Goal: Find specific page/section: Find specific page/section

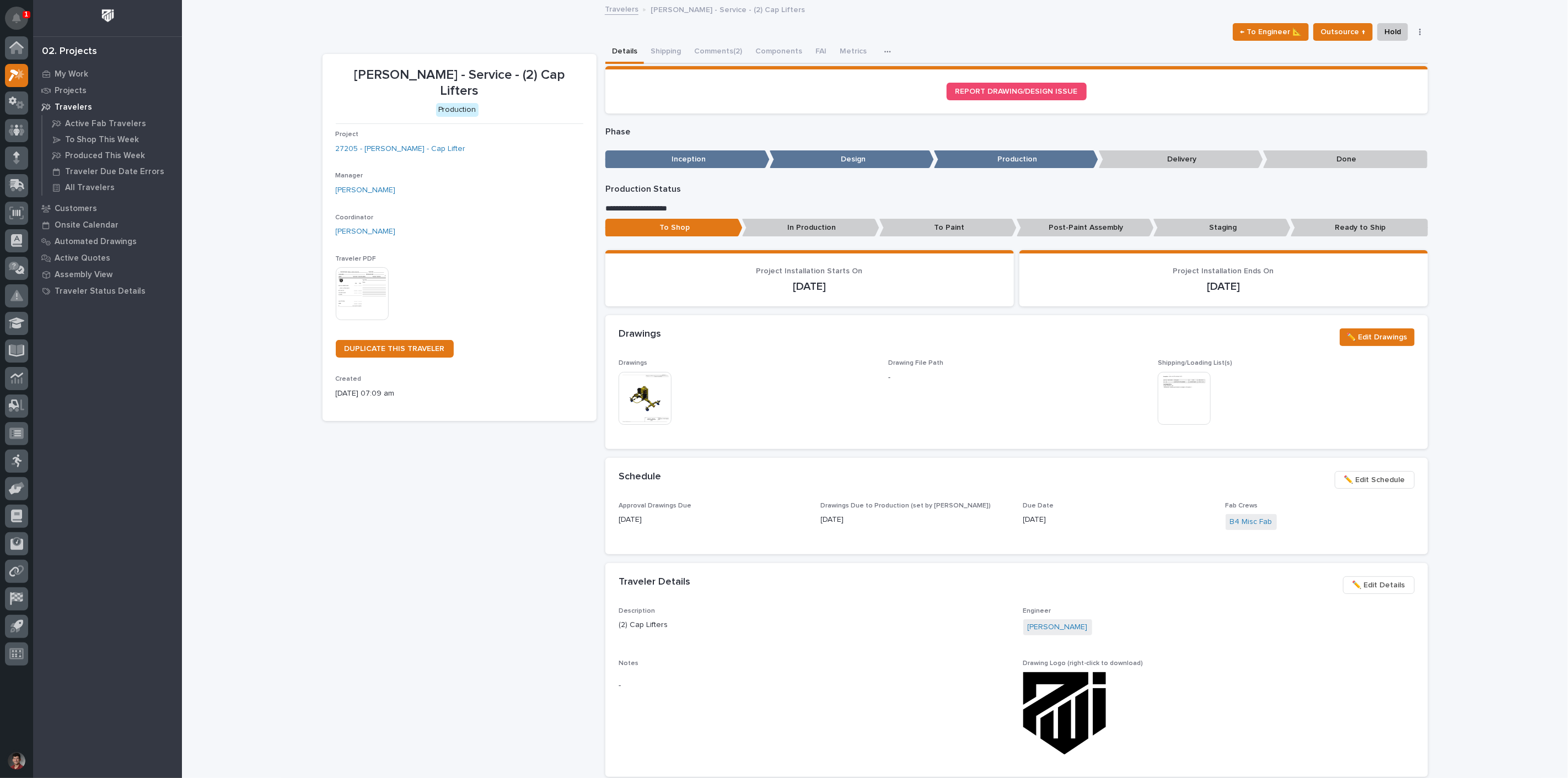
click at [9, 17] on button "Notifications" at bounding box center [17, 18] width 23 height 23
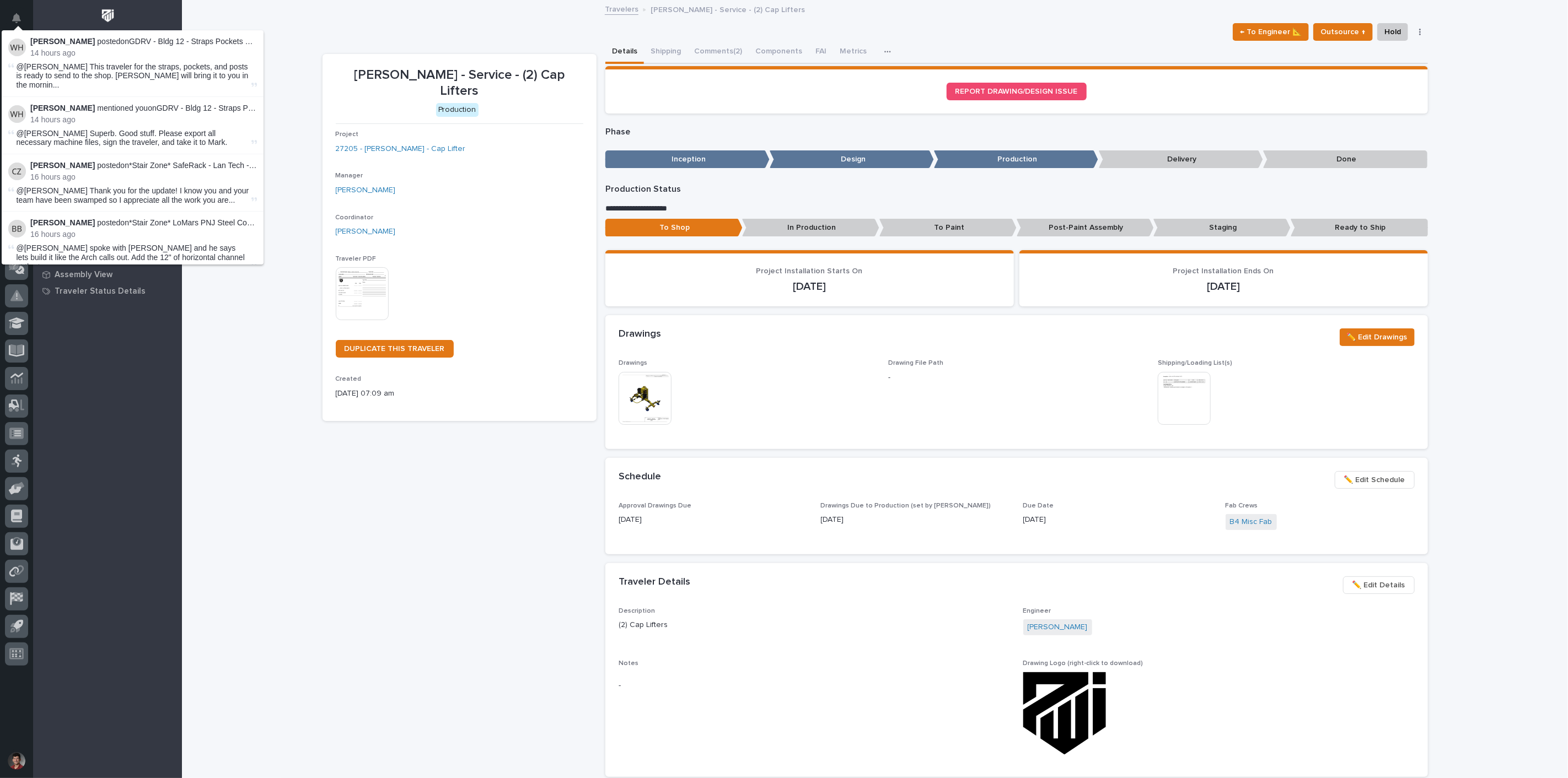
click at [263, 7] on div "Travelers [PERSON_NAME] - Service - (2) Cap Lifters" at bounding box center [874, 10] width 1386 height 15
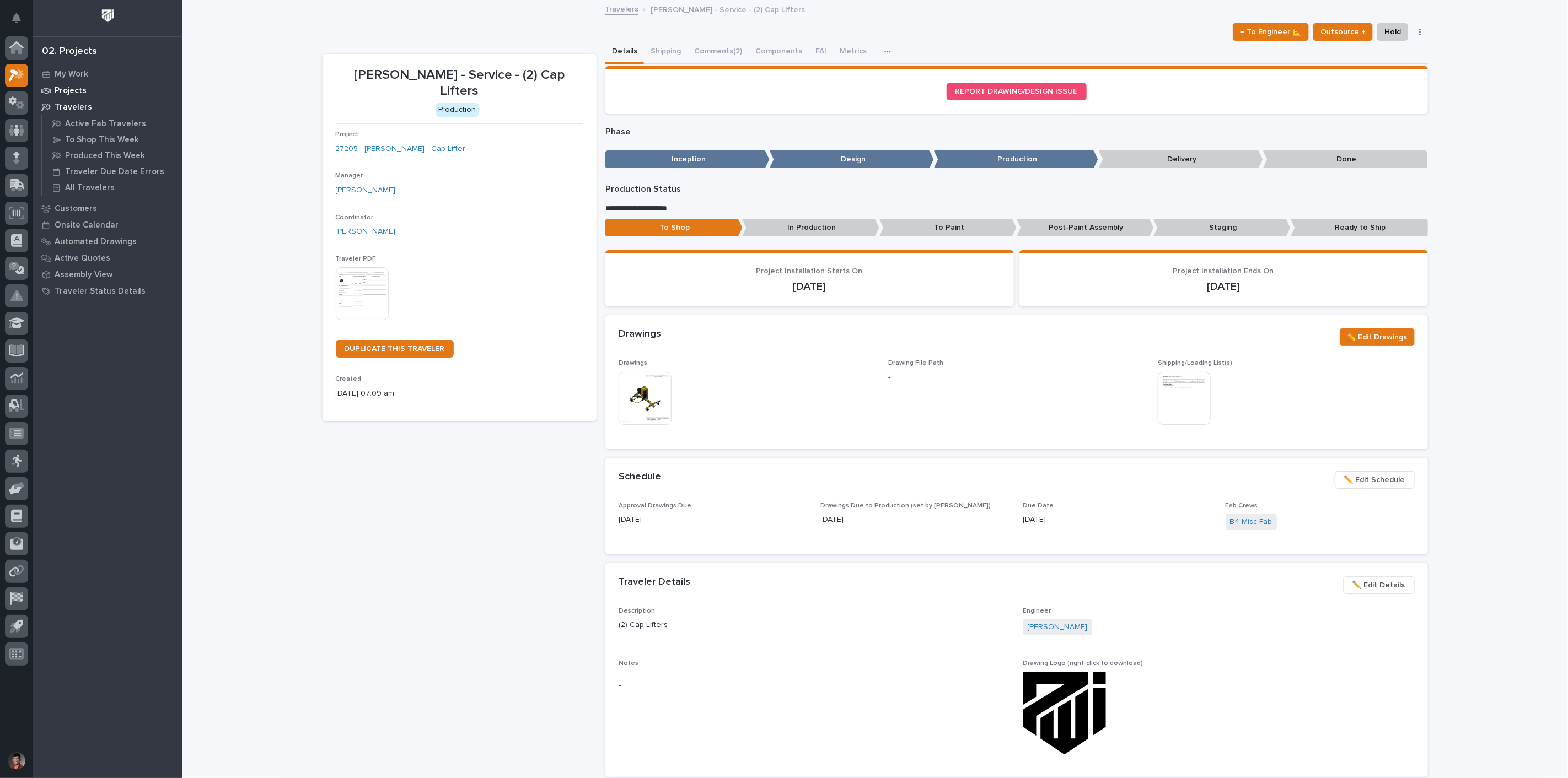
click at [66, 84] on div "Projects" at bounding box center [107, 90] width 143 height 15
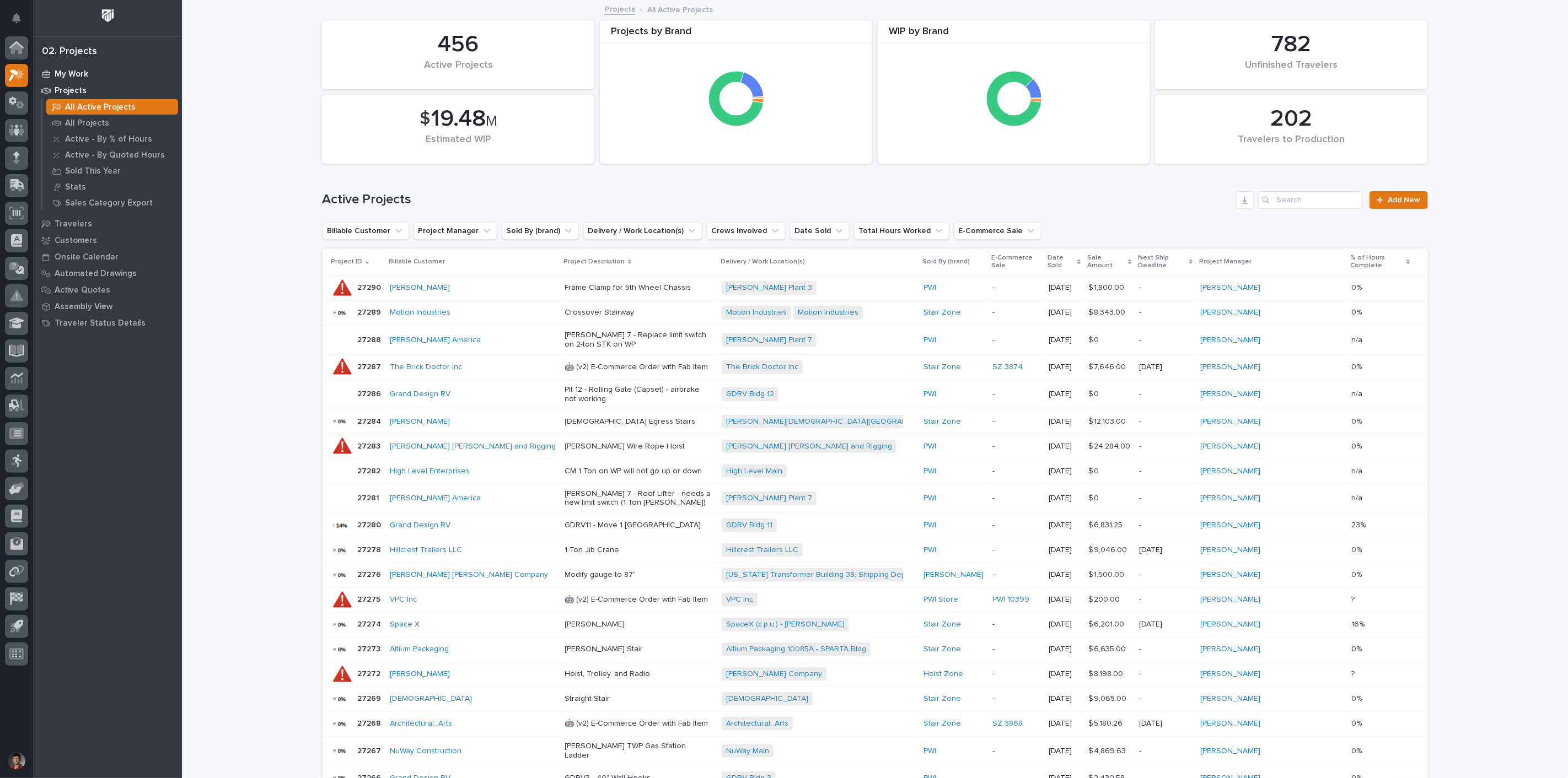
click at [61, 76] on p "My Work" at bounding box center [71, 74] width 33 height 10
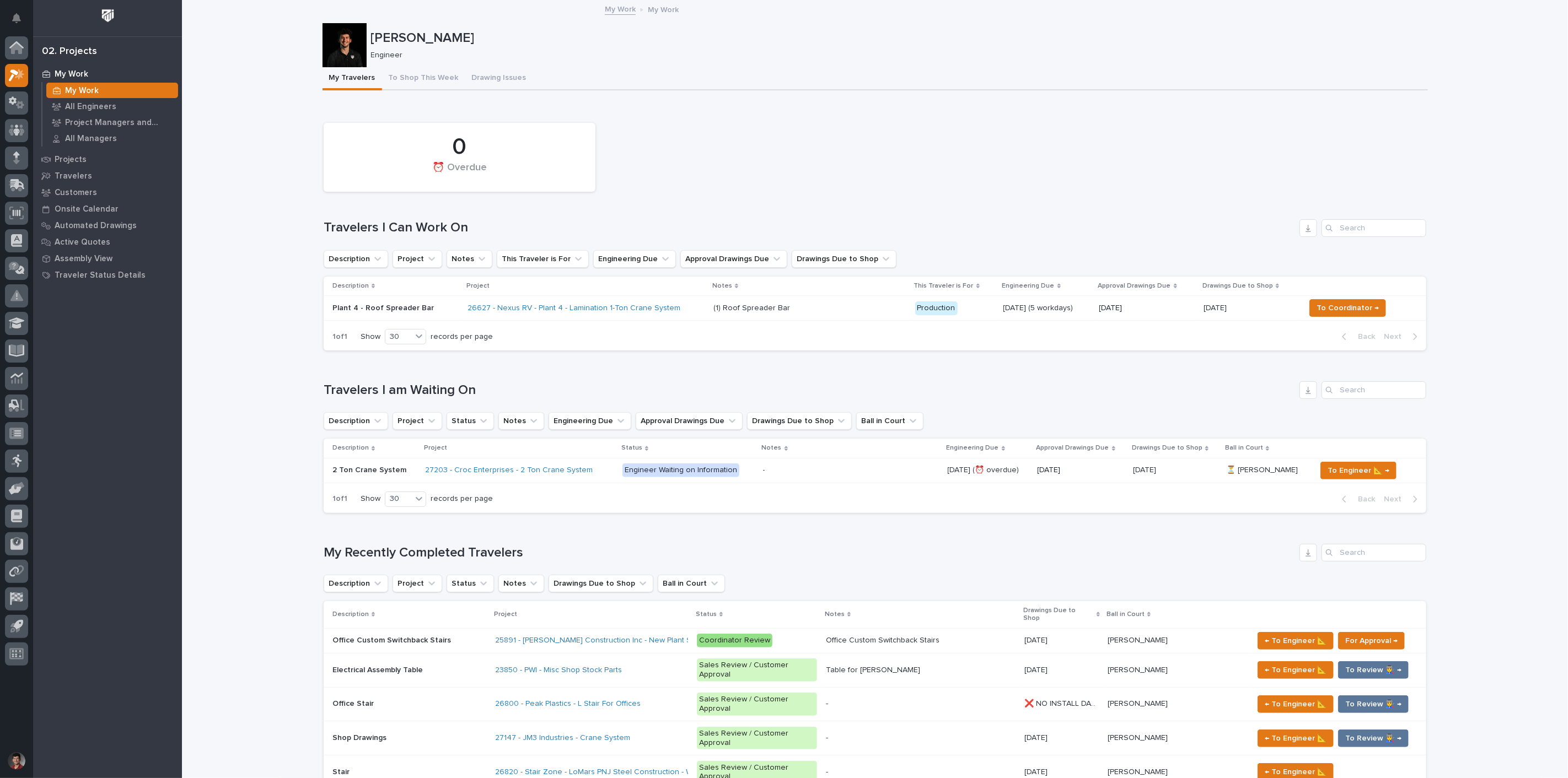
click at [735, 467] on p "Engineer Waiting on Information" at bounding box center [688, 470] width 132 height 14
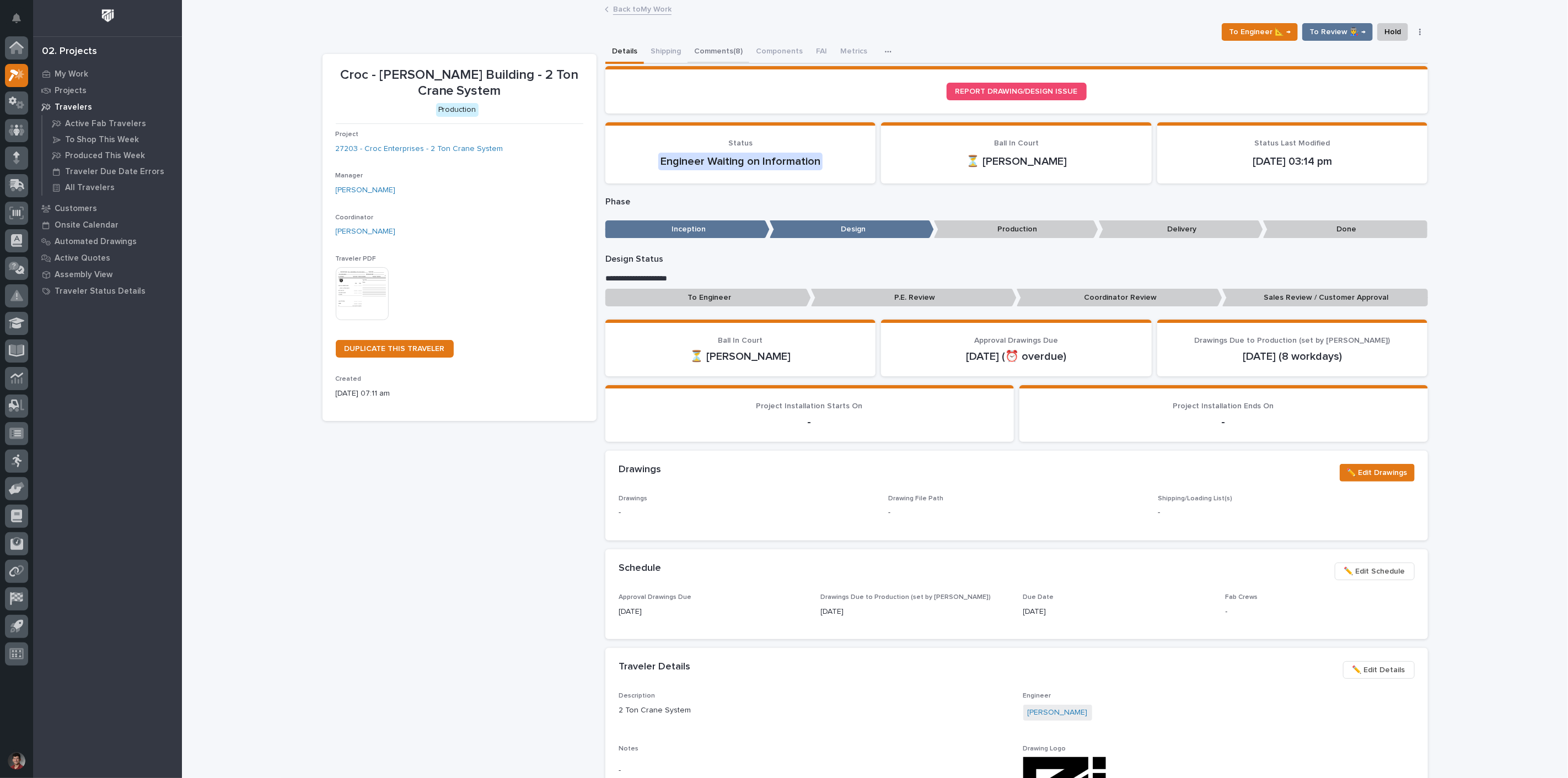
click at [708, 54] on button "Comments (8)" at bounding box center [719, 52] width 62 height 23
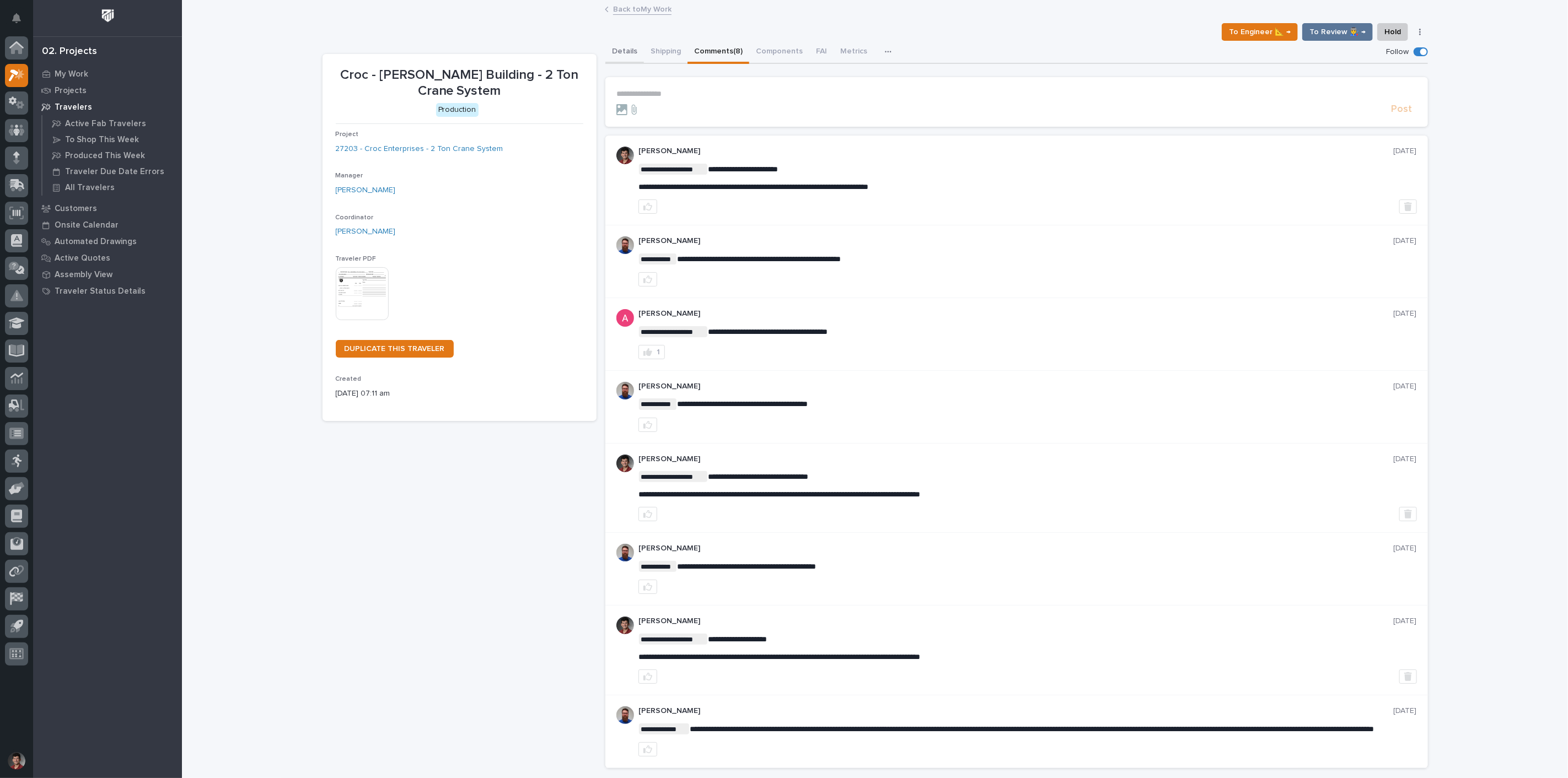
click at [626, 45] on button "Details" at bounding box center [624, 52] width 39 height 23
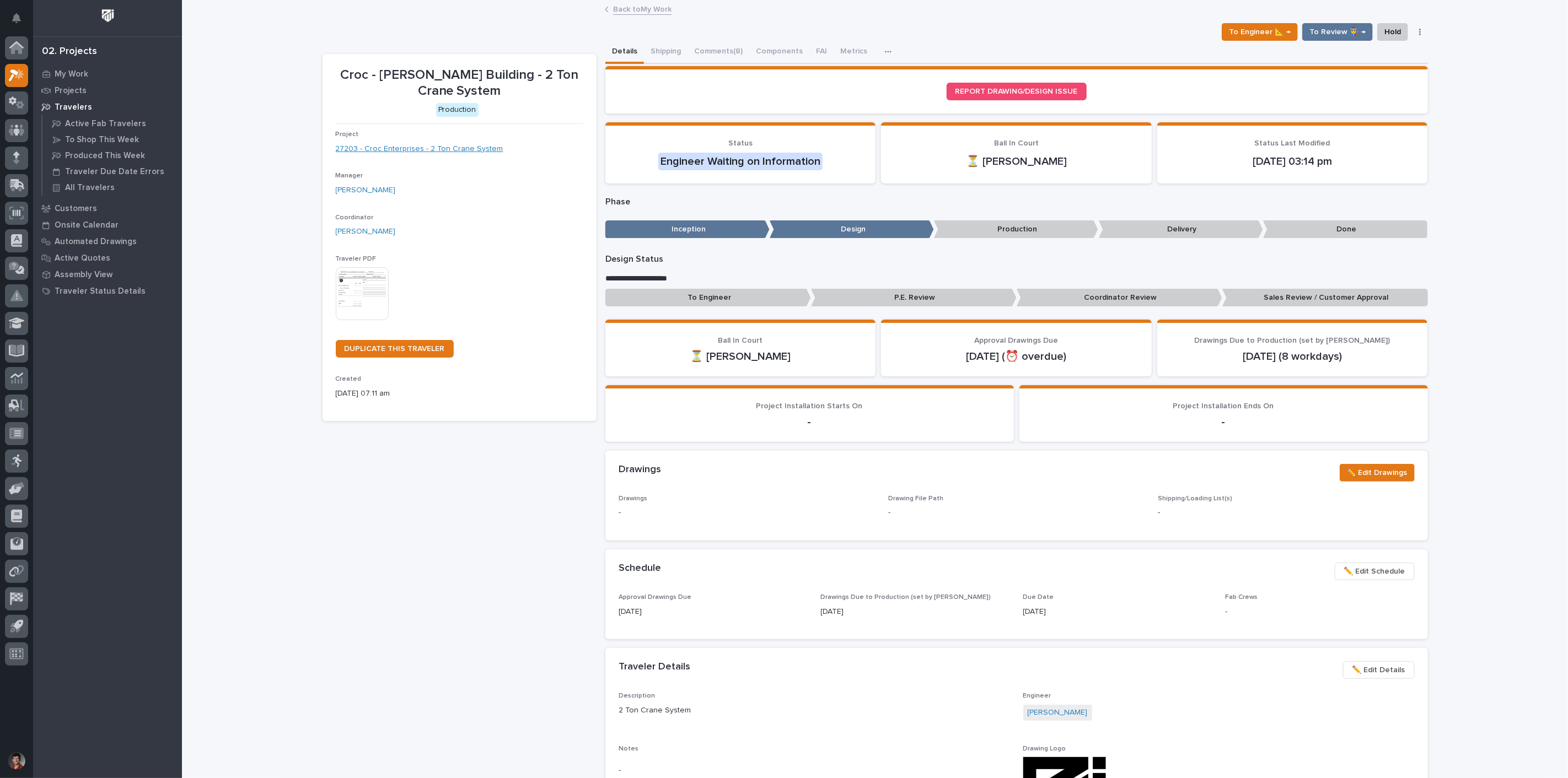
click at [478, 146] on link "27203 - Croc Enterprises - 2 Ton Crane System" at bounding box center [419, 148] width 167 height 11
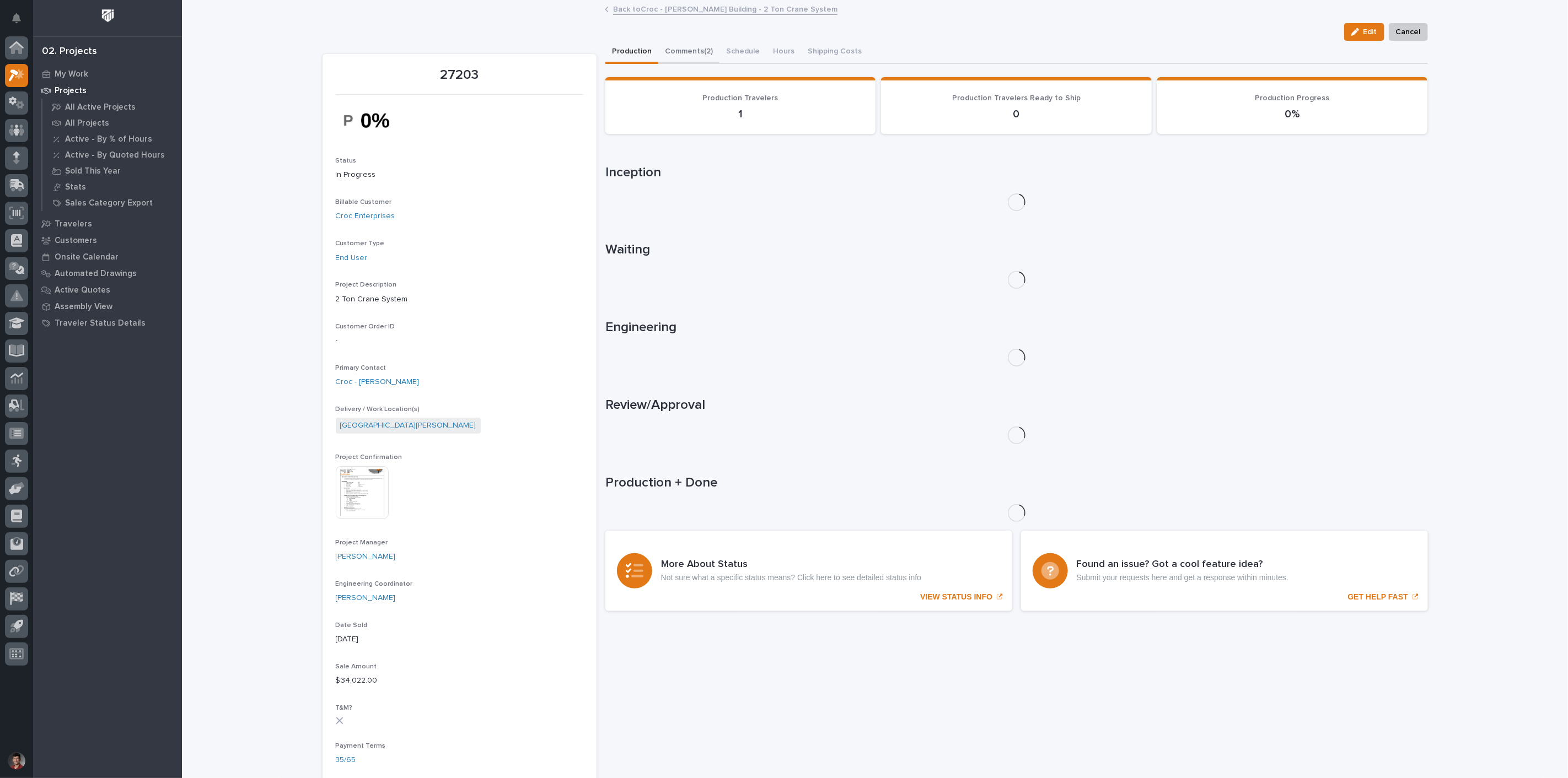
click at [697, 53] on button "Comments (2)" at bounding box center [688, 52] width 61 height 23
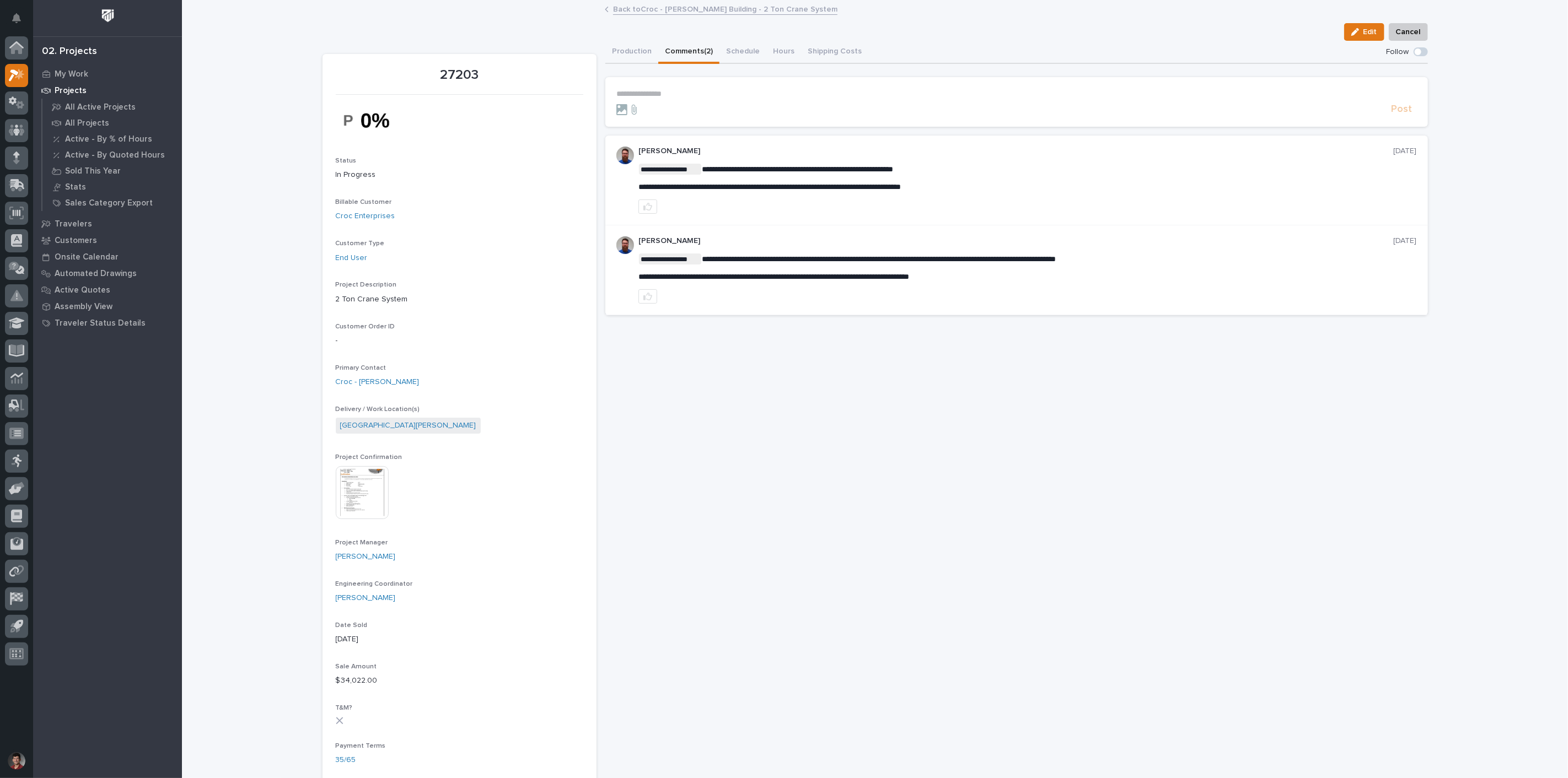
click at [919, 163] on p "**********" at bounding box center [1027, 169] width 778 height 11
click at [624, 51] on button "Production" at bounding box center [631, 52] width 53 height 23
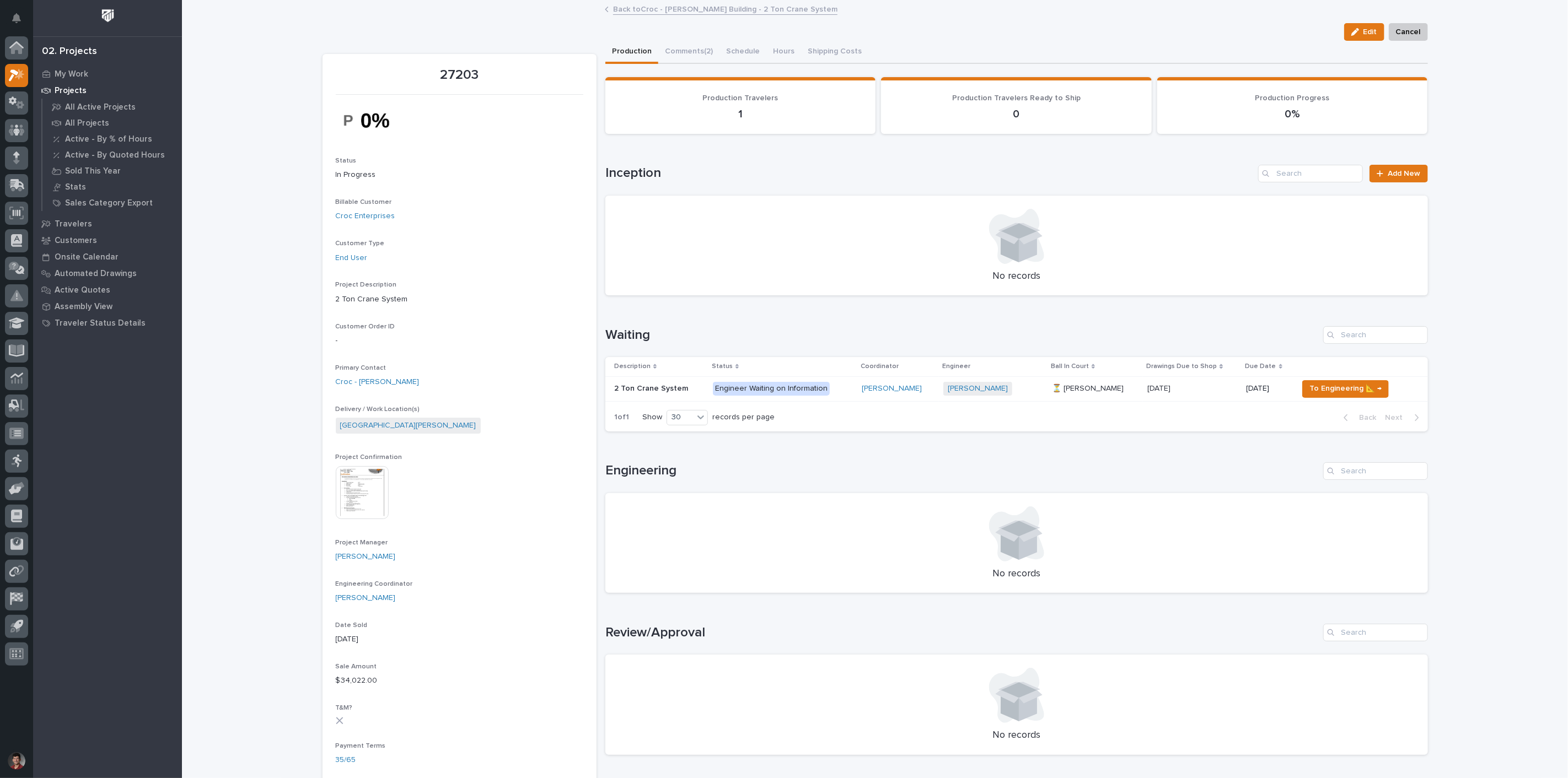
click at [625, 9] on link "Back to Croc - [PERSON_NAME] Building - 2 Ton Crane System" at bounding box center [725, 8] width 224 height 13
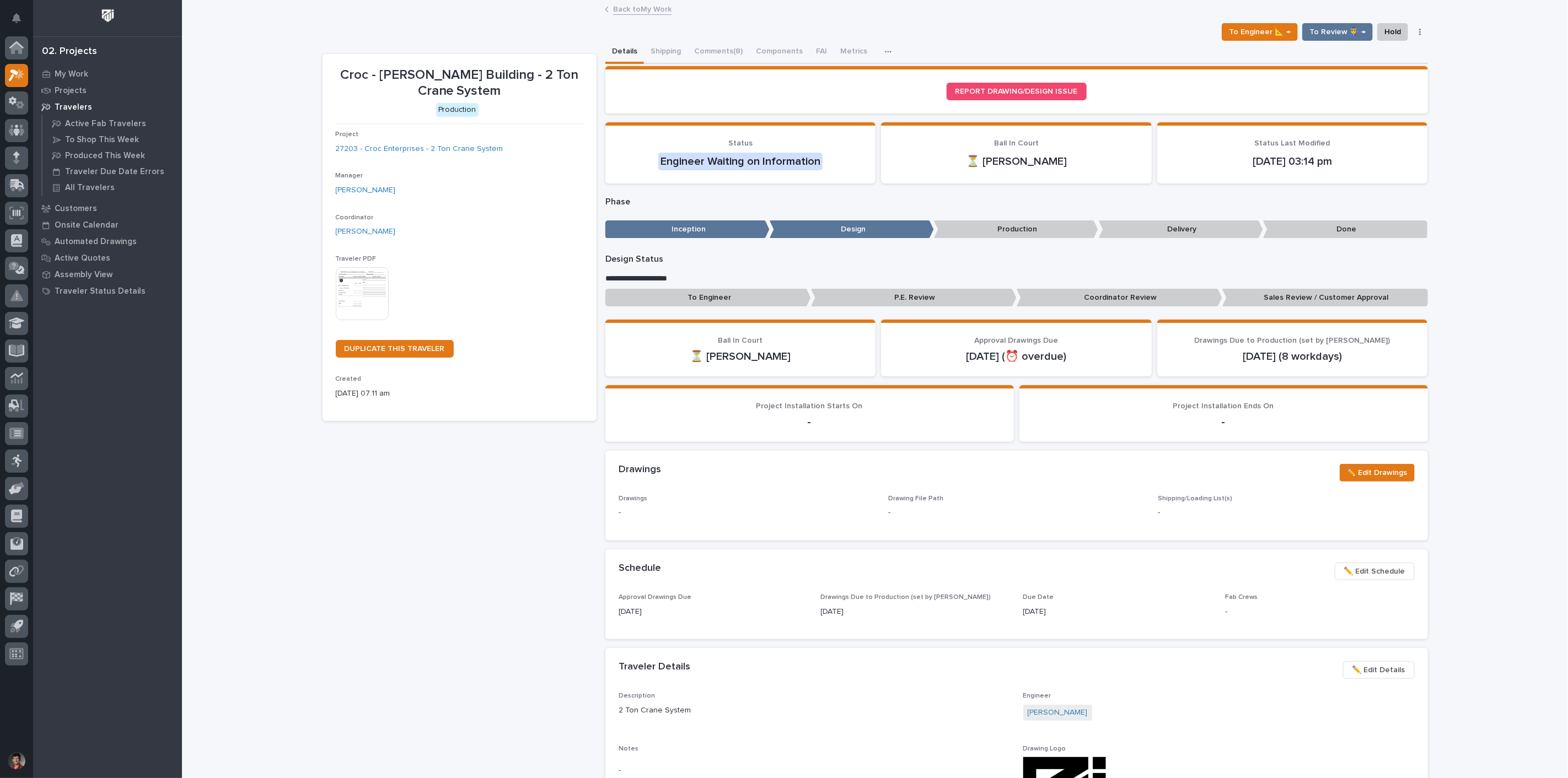
click at [626, 8] on link "Back to My Work" at bounding box center [642, 8] width 58 height 13
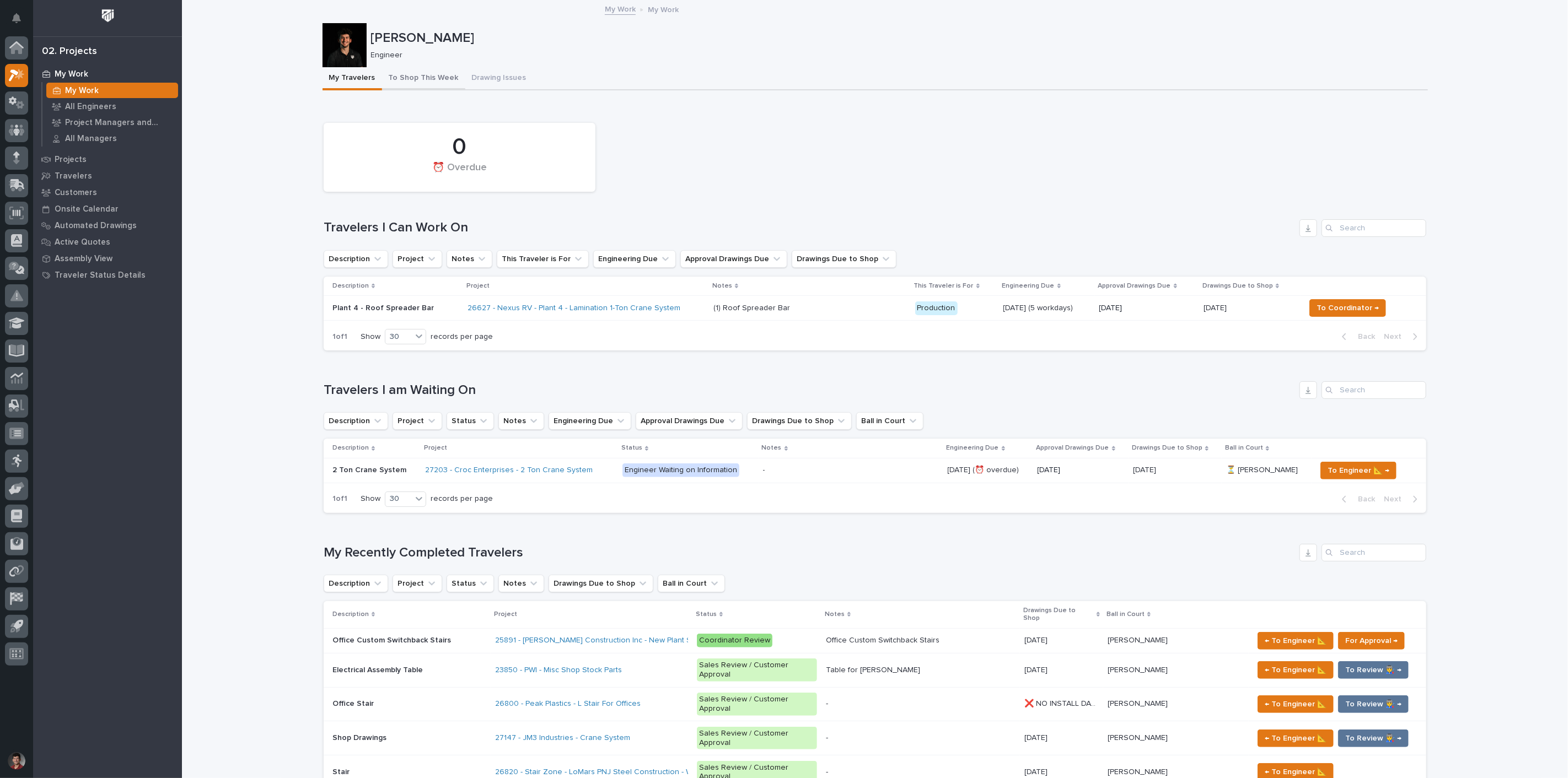
click at [421, 79] on button "To Shop This Week" at bounding box center [424, 79] width 83 height 23
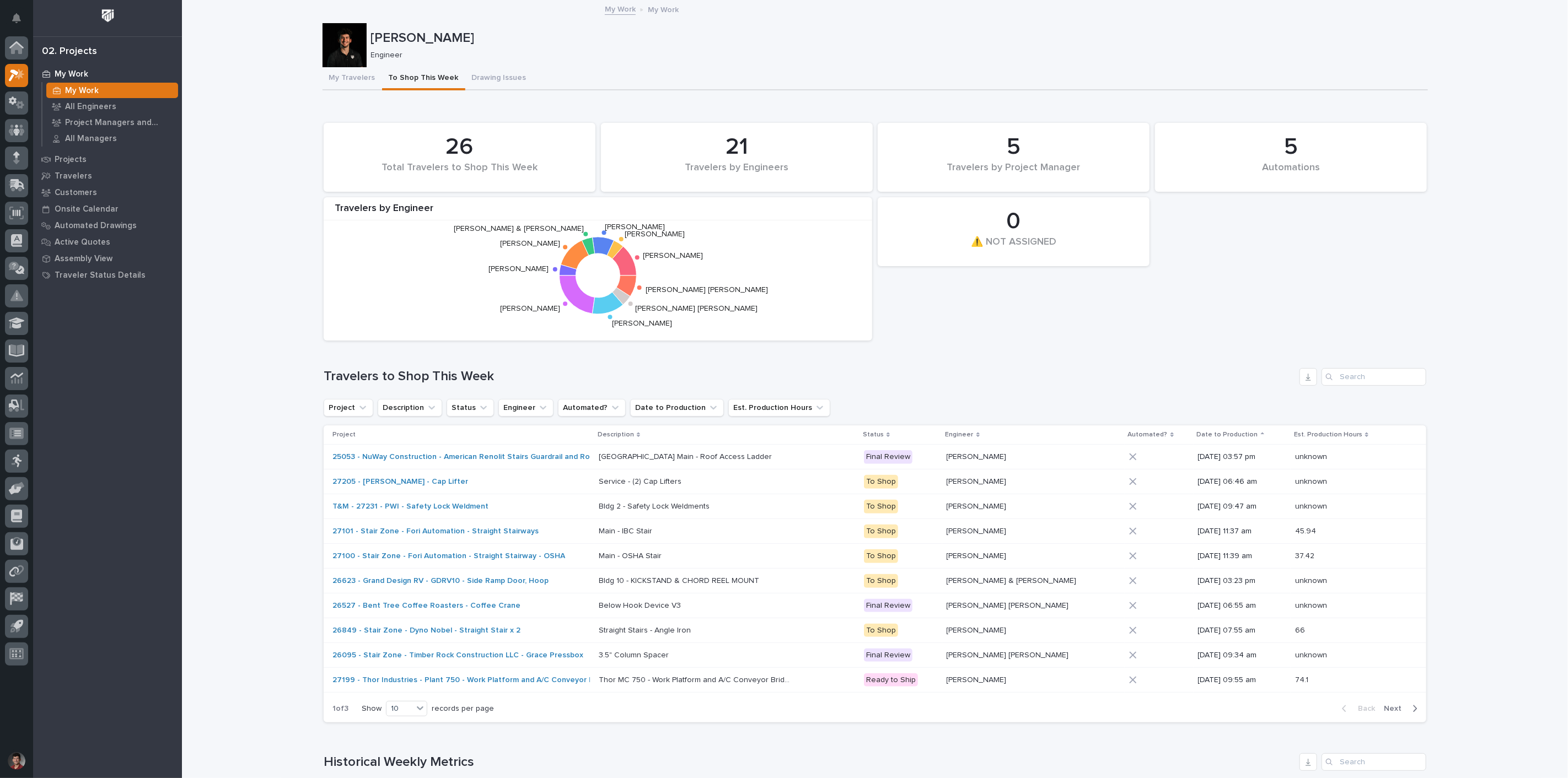
click at [552, 78] on div "My Travelers To Shop This Week Drawing Issues" at bounding box center [875, 79] width 1105 height 23
click at [1136, 399] on div "Project Description Status Engineer Automated? Date to Production Est. Producti…" at bounding box center [874, 407] width 1102 height 17
